Goal: Information Seeking & Learning: Compare options

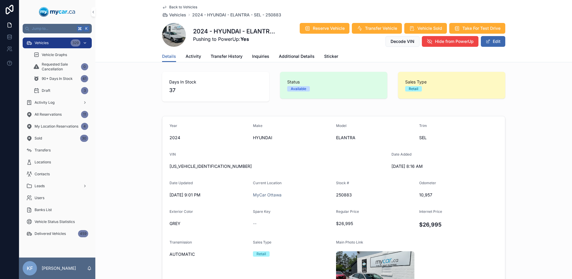
click at [60, 44] on div "Vehicles 329" at bounding box center [57, 43] width 62 height 10
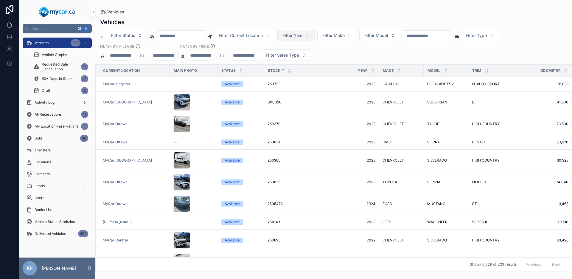
click at [315, 39] on button "Filter Year" at bounding box center [296, 35] width 38 height 11
click at [281, 124] on div "2025" at bounding box center [303, 128] width 71 height 10
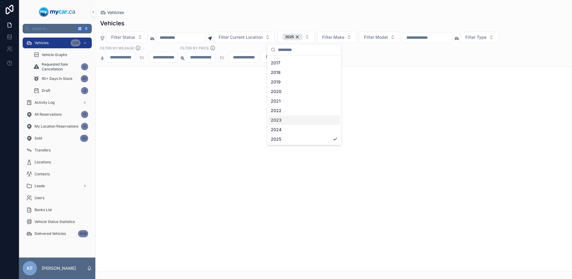
scroll to position [65, 0]
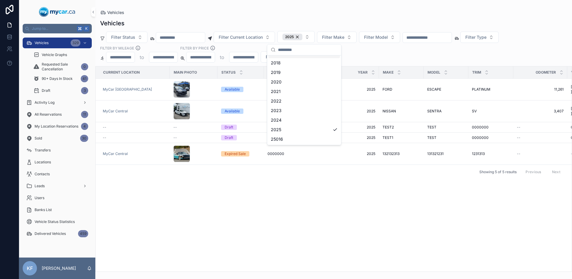
click at [365, 48] on div "Filter Status Filter Current Location 2025 Filter Make Filter Model Filter Type…" at bounding box center [333, 47] width 477 height 32
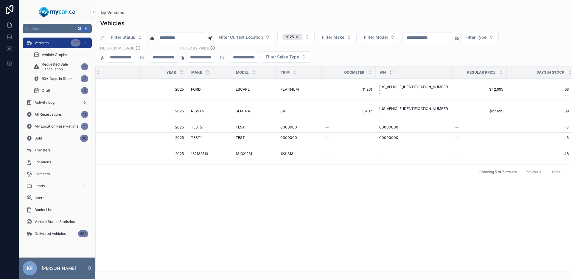
scroll to position [0, 0]
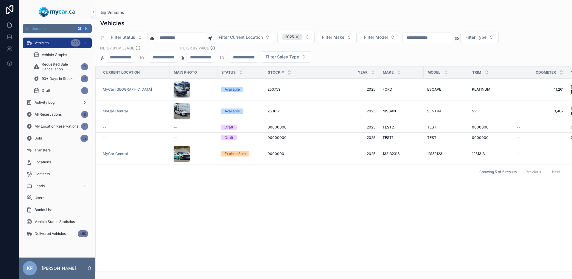
click at [281, 10] on div "Vehicles" at bounding box center [333, 13] width 467 height 6
click at [302, 38] on div "2025" at bounding box center [292, 37] width 20 height 7
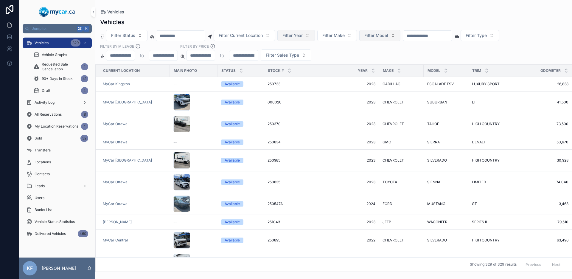
click at [388, 34] on span "Filter Model" at bounding box center [376, 35] width 24 height 6
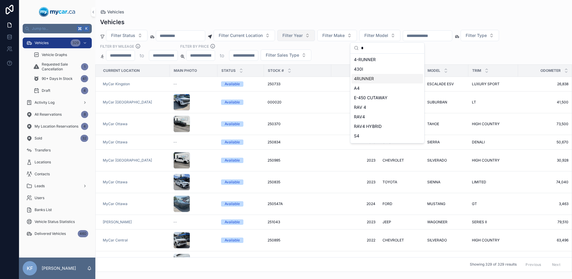
type input "*"
click at [376, 81] on div "4RUNNER" at bounding box center [386, 79] width 71 height 10
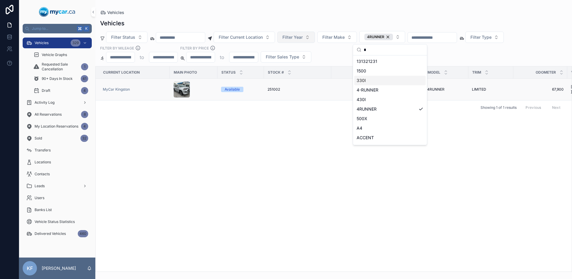
click at [292, 88] on div "251002 251002" at bounding box center [297, 89] width 60 height 5
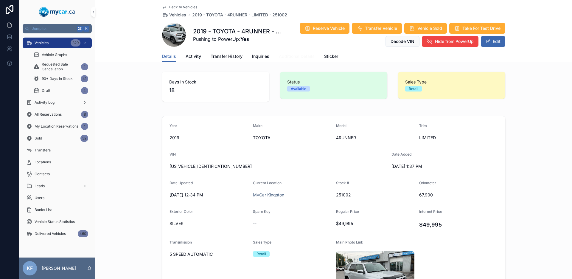
click at [281, 54] on span "Additional Details" at bounding box center [297, 56] width 36 height 6
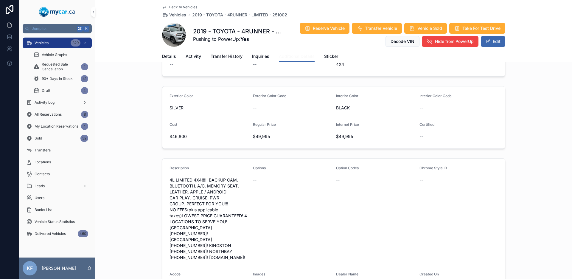
scroll to position [166, 0]
click at [263, 132] on span "$49,995" at bounding box center [292, 135] width 79 height 6
click at [296, 132] on span "$49,995" at bounding box center [292, 135] width 79 height 6
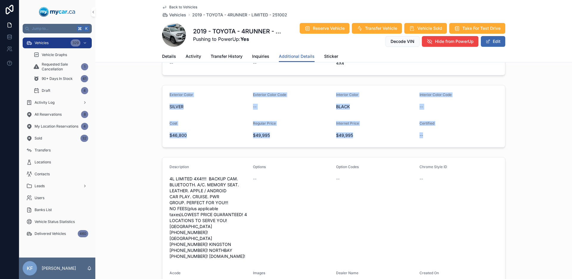
drag, startPoint x: 166, startPoint y: 80, endPoint x: 463, endPoint y: 130, distance: 301.4
click at [463, 130] on form "Exterior Color SILVER Exterior Color Code -- Interior Color BLACK Interior Colo…" at bounding box center [333, 116] width 343 height 62
click at [463, 132] on div "--" at bounding box center [458, 135] width 79 height 6
drag, startPoint x: 463, startPoint y: 130, endPoint x: 168, endPoint y: 84, distance: 298.7
click at [168, 85] on form "Exterior Color SILVER Exterior Color Code -- Interior Color BLACK Interior Colo…" at bounding box center [333, 116] width 343 height 62
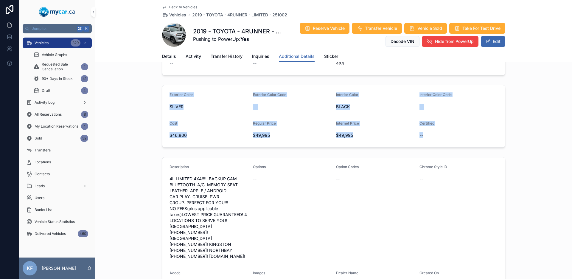
click at [168, 85] on form "Exterior Color SILVER Exterior Color Code -- Interior Color BLACK Interior Colo…" at bounding box center [333, 116] width 343 height 62
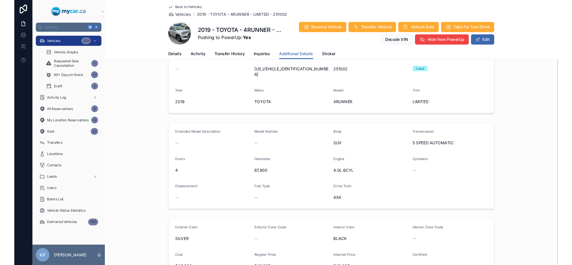
scroll to position [0, 0]
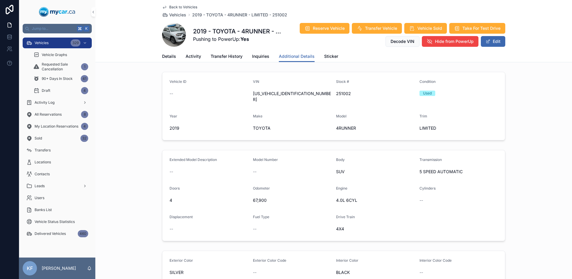
click at [261, 95] on span "[US_VEHICLE_IDENTIFICATION_NUMBER]" at bounding box center [292, 97] width 79 height 12
copy span "[US_VEHICLE_IDENTIFICATION_NUMBER]"
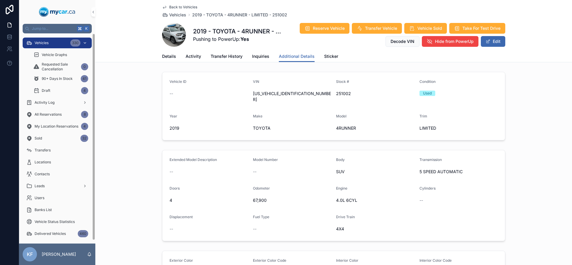
click at [46, 44] on span "Vehicles" at bounding box center [42, 43] width 14 height 5
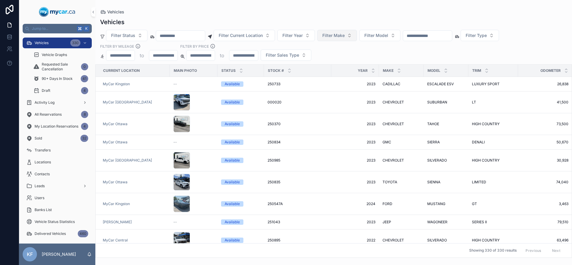
click at [343, 35] on span "Filter Make" at bounding box center [333, 35] width 22 height 6
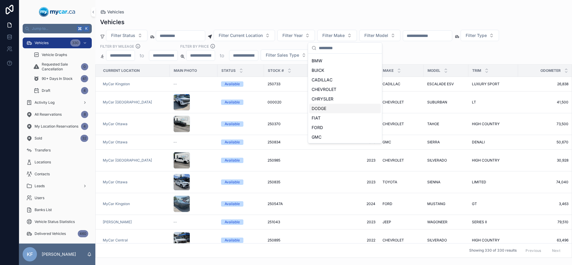
click at [330, 110] on div "DODGE" at bounding box center [344, 109] width 71 height 10
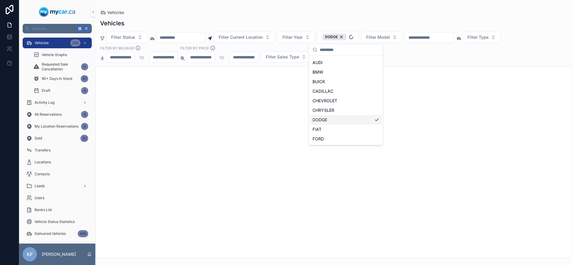
scroll to position [46, 0]
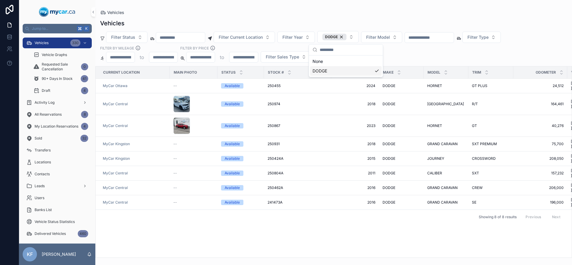
click at [224, 213] on div "Current Location Main Photo Status Stock # Year Make Model Trim Odometer VIN Re…" at bounding box center [334, 161] width 476 height 191
click at [232, 101] on div "Available" at bounding box center [232, 103] width 15 height 5
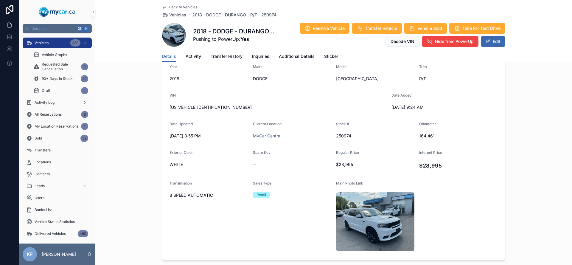
scroll to position [51, 0]
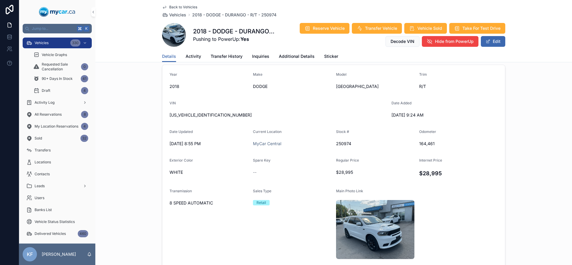
click at [185, 115] on span "[US_VEHICLE_IDENTIFICATION_NUMBER]" at bounding box center [277, 115] width 217 height 6
copy span "[US_VEHICLE_IDENTIFICATION_NUMBER]"
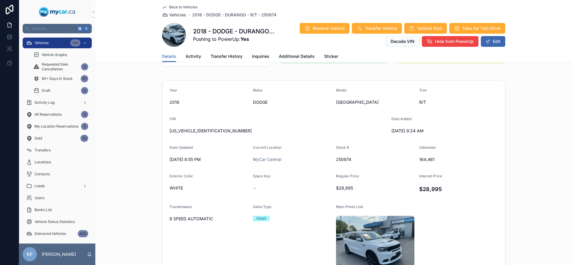
scroll to position [31, 0]
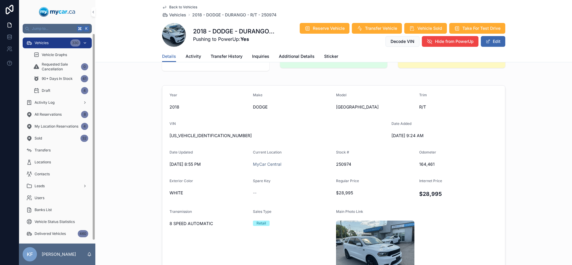
click at [50, 43] on div "Vehicles 330" at bounding box center [57, 43] width 62 height 10
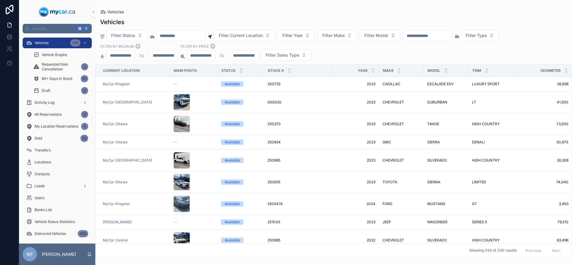
click at [447, 35] on input "scrollable content" at bounding box center [427, 36] width 49 height 8
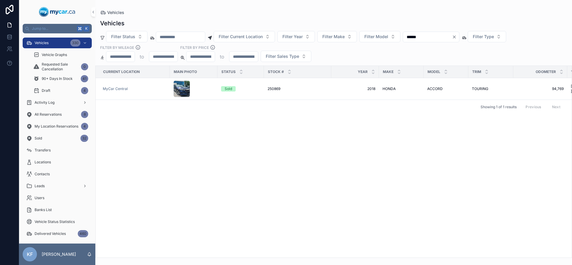
drag, startPoint x: 429, startPoint y: 36, endPoint x: 421, endPoint y: 36, distance: 8.6
click at [421, 36] on input "******" at bounding box center [427, 37] width 49 height 8
type input "******"
click at [235, 83] on div "Reserved" at bounding box center [233, 85] width 16 height 5
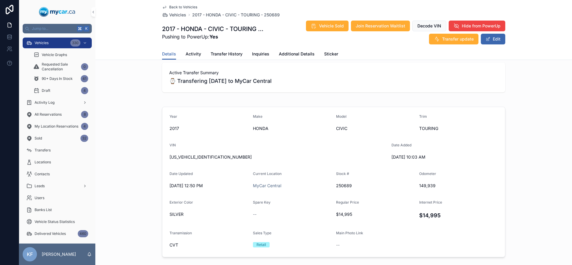
scroll to position [232, 0]
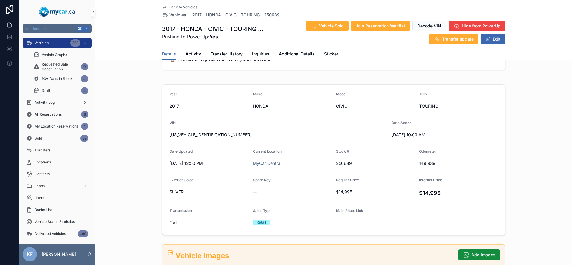
click at [184, 136] on span "[US_VEHICLE_IDENTIFICATION_NUMBER]" at bounding box center [277, 135] width 217 height 6
copy span "[US_VEHICLE_IDENTIFICATION_NUMBER]"
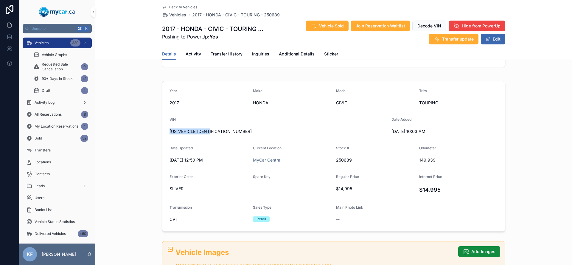
scroll to position [294, 0]
